Goal: Information Seeking & Learning: Learn about a topic

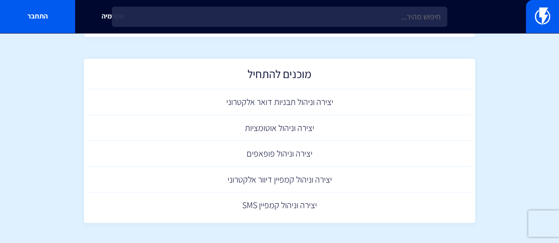
scroll to position [604, 0]
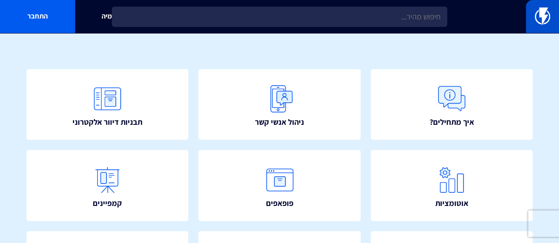
click at [542, 11] on img at bounding box center [541, 17] width 15 height 18
